Goal: Check status: Check status

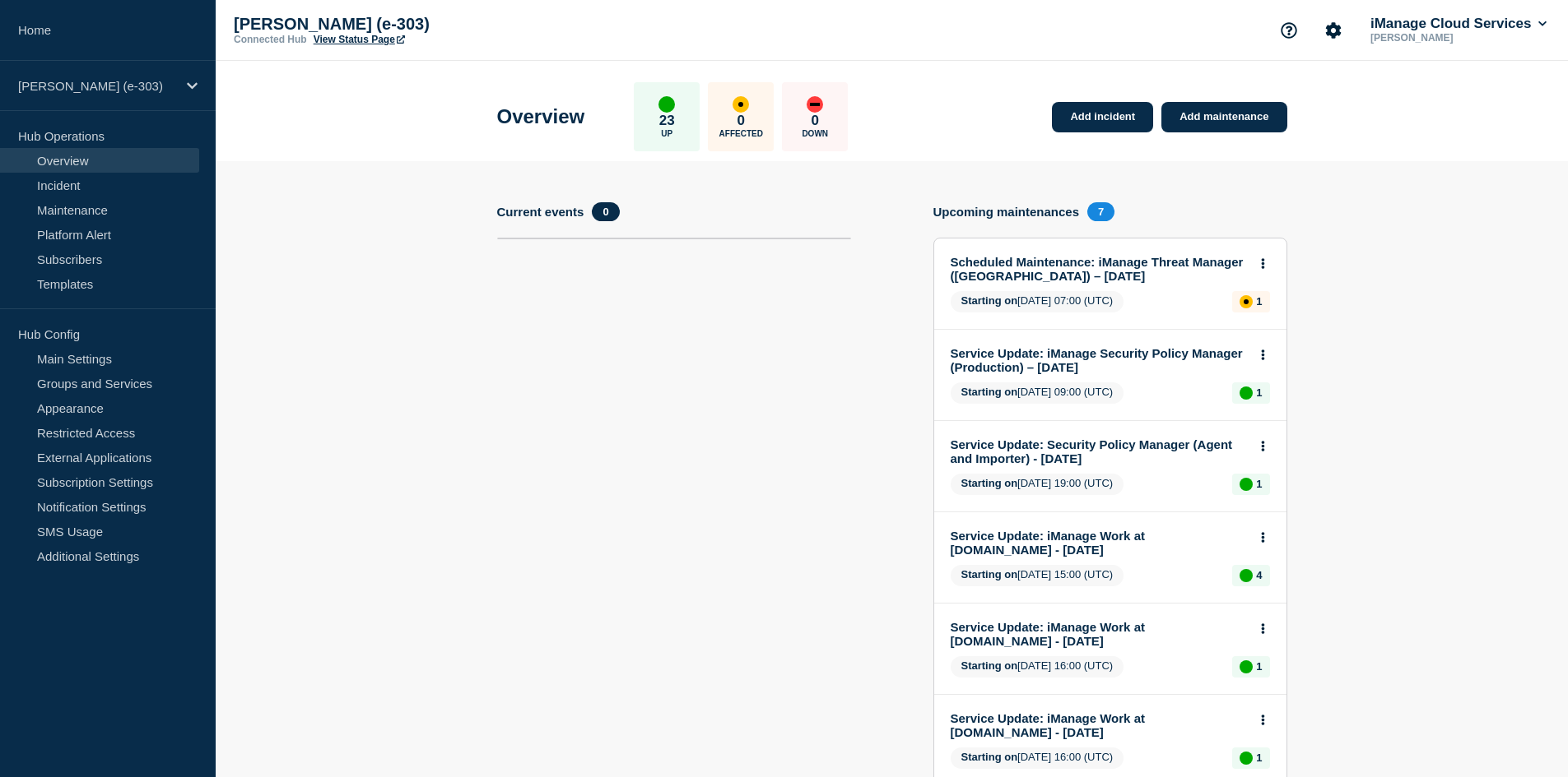
click at [99, 82] on p "[PERSON_NAME] (e-303)" at bounding box center [97, 85] width 158 height 14
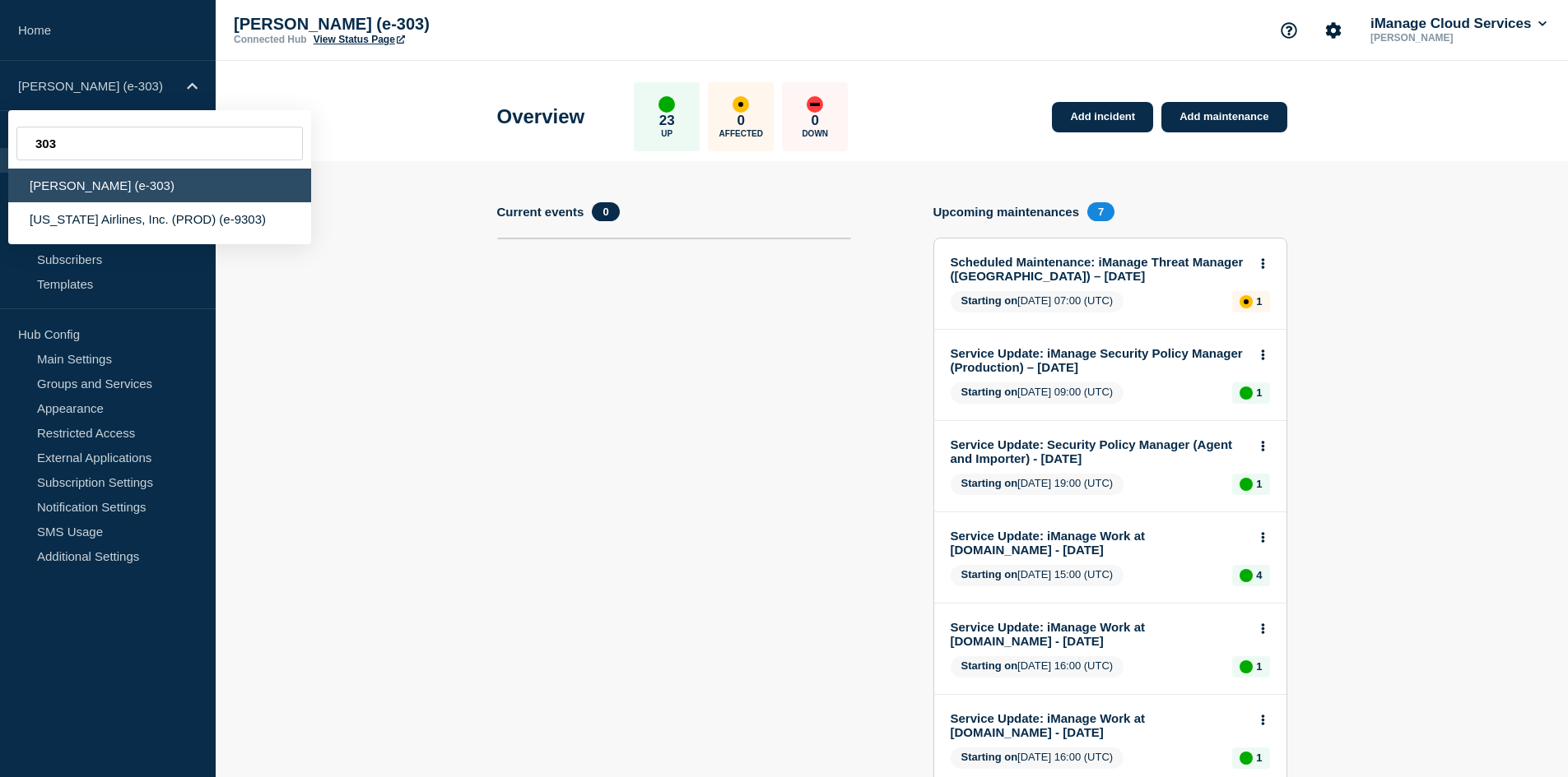
type input "303"
click at [117, 185] on div "[PERSON_NAME] (e-303)" at bounding box center [159, 186] width 303 height 34
click at [390, 29] on p "[PERSON_NAME] (e-303)" at bounding box center [398, 24] width 329 height 19
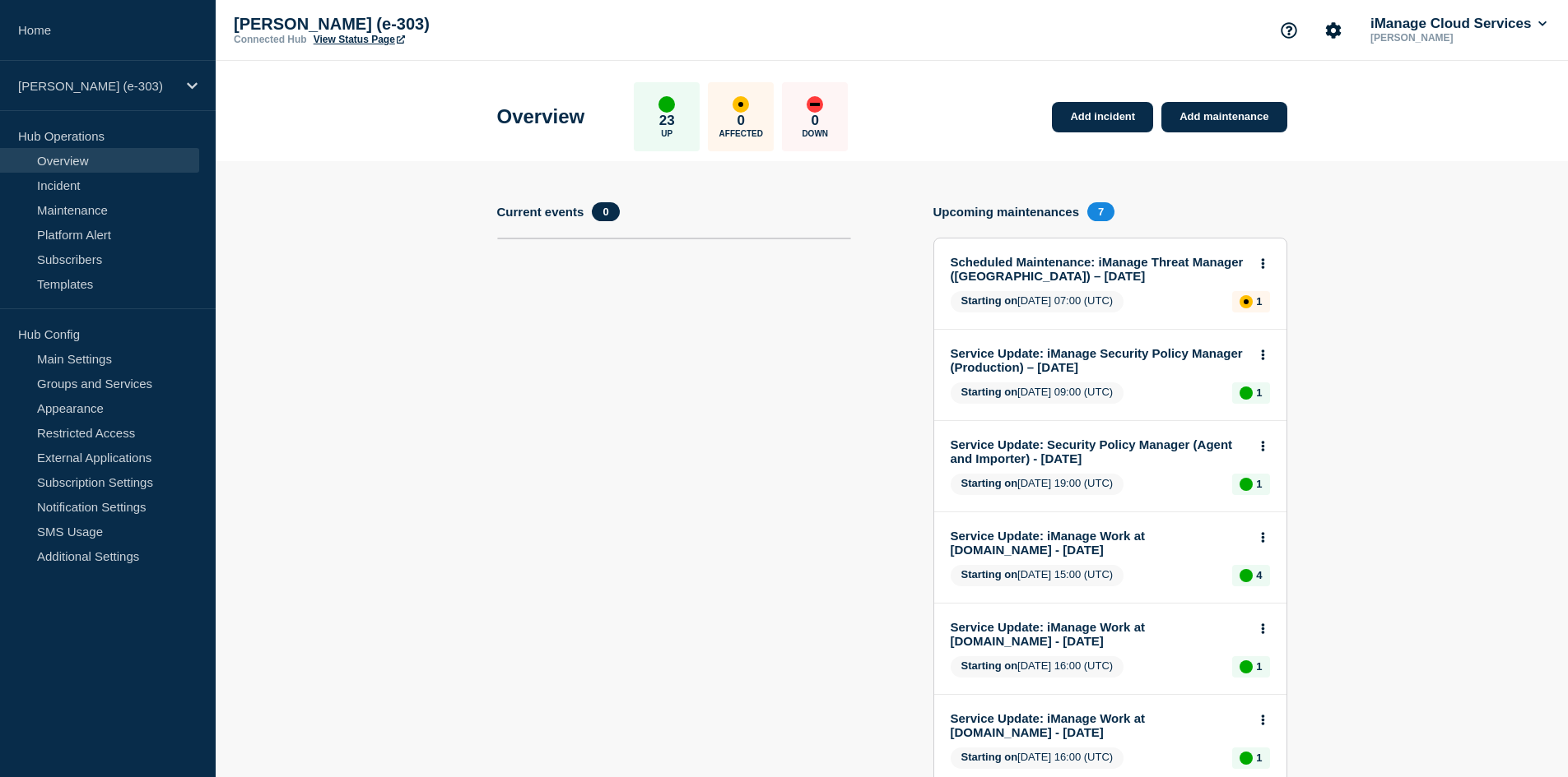
click at [392, 39] on link "View Status Page" at bounding box center [358, 39] width 91 height 11
